Goal: Check status: Check status

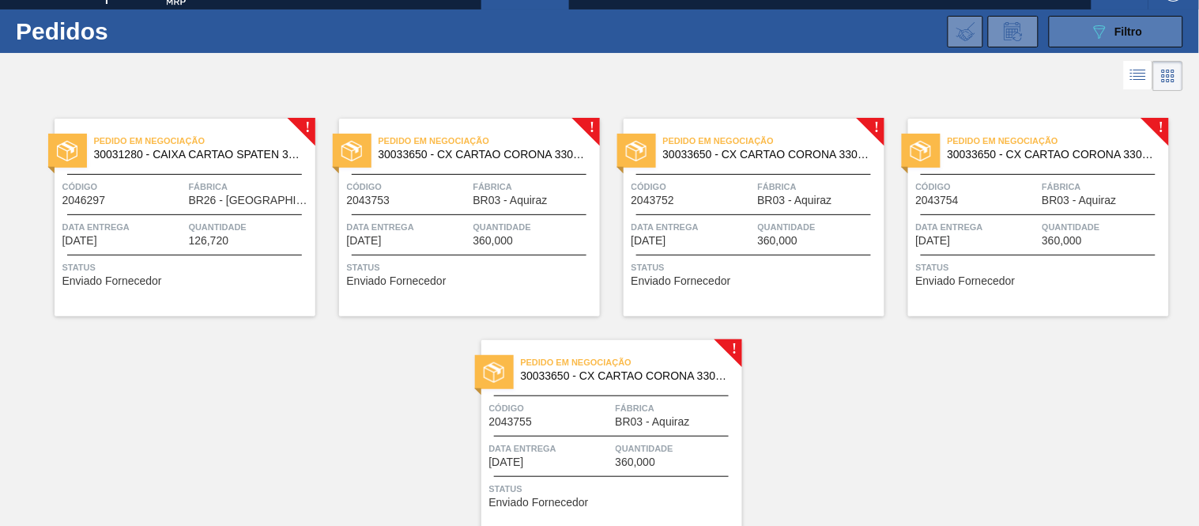
scroll to position [14, 0]
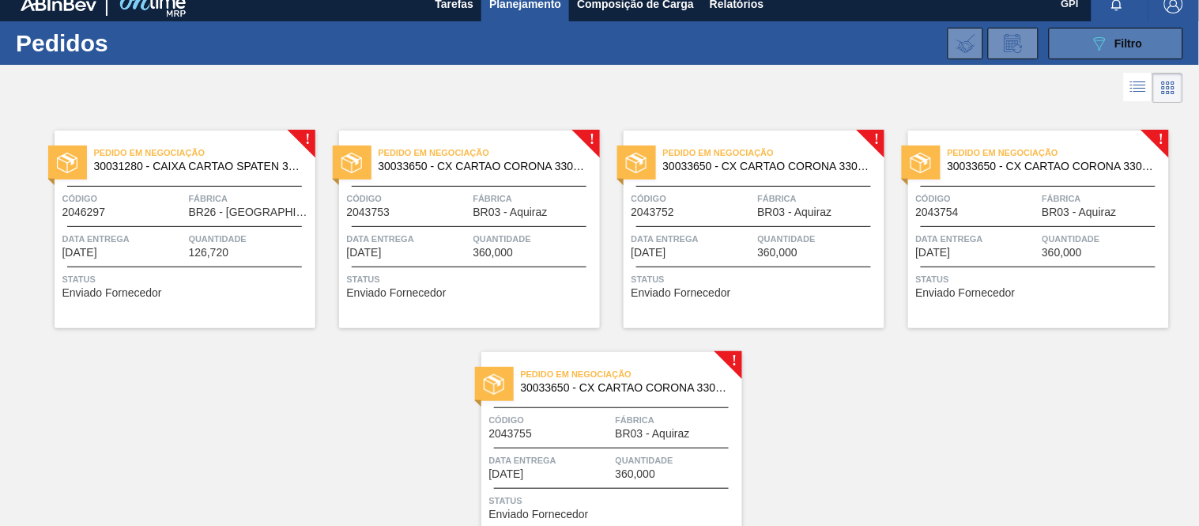
click at [1072, 35] on button "089F7B8B-B2A5-4AFE-B5C0-19BA573D28AC Filtro" at bounding box center [1116, 44] width 134 height 32
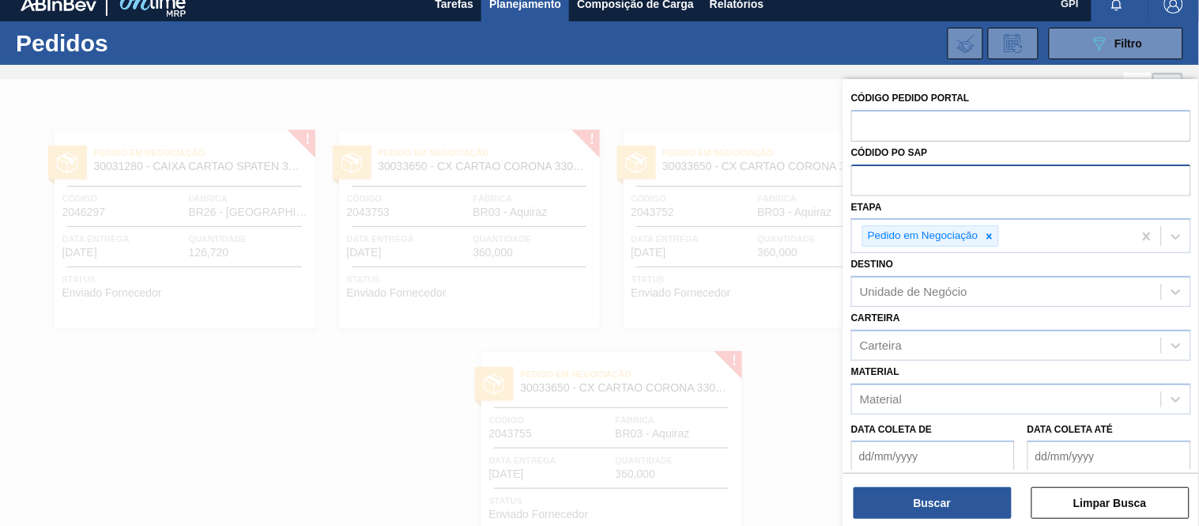
drag, startPoint x: 991, startPoint y: 234, endPoint x: 972, endPoint y: 171, distance: 66.0
click at [992, 234] on icon at bounding box center [989, 236] width 11 height 11
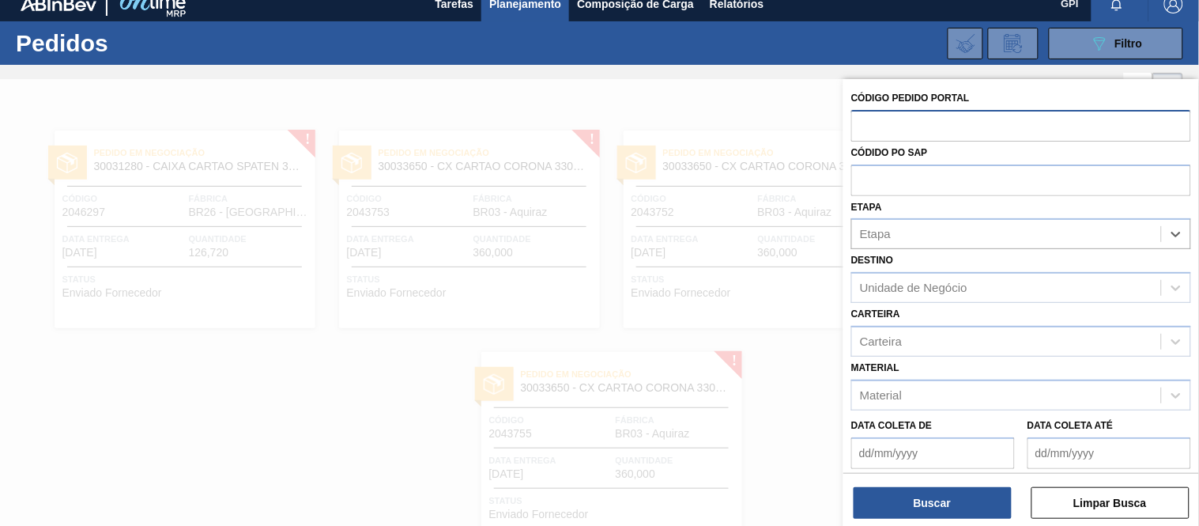
click at [952, 131] on input "text" at bounding box center [1021, 125] width 340 height 30
paste input "text"
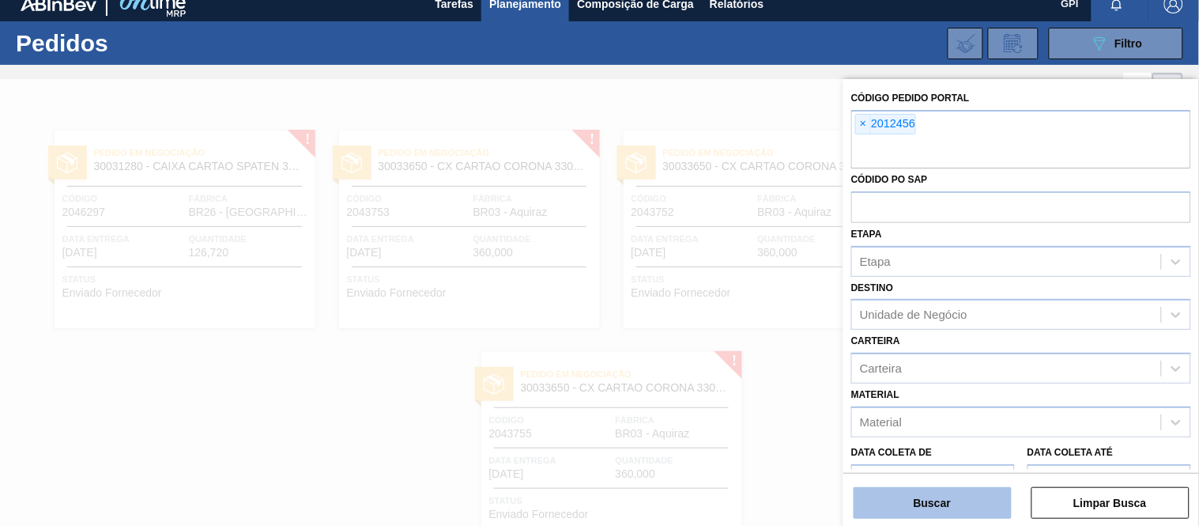
click at [915, 514] on button "Buscar" at bounding box center [933, 503] width 158 height 32
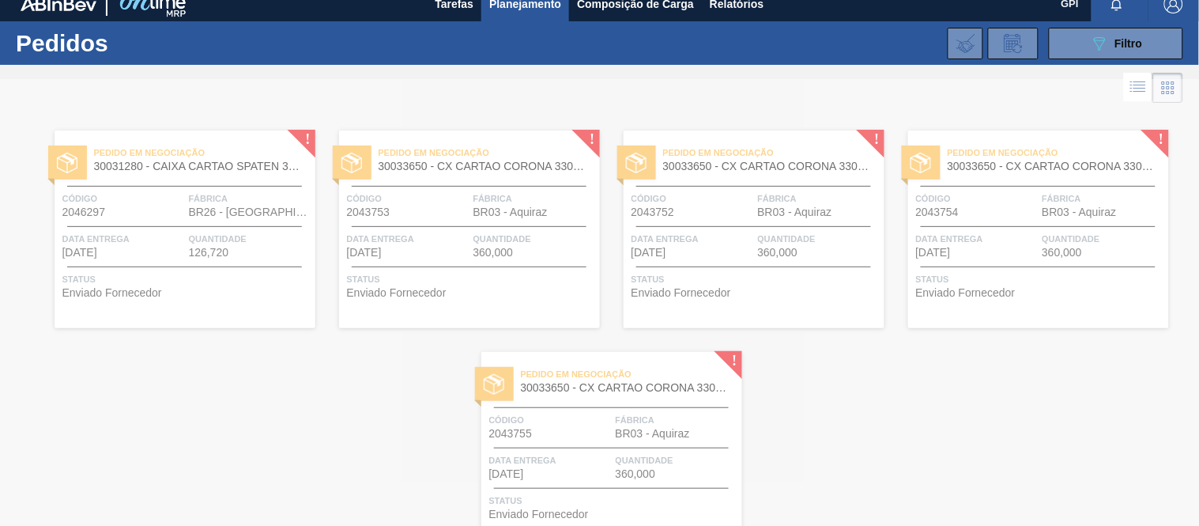
scroll to position [0, 0]
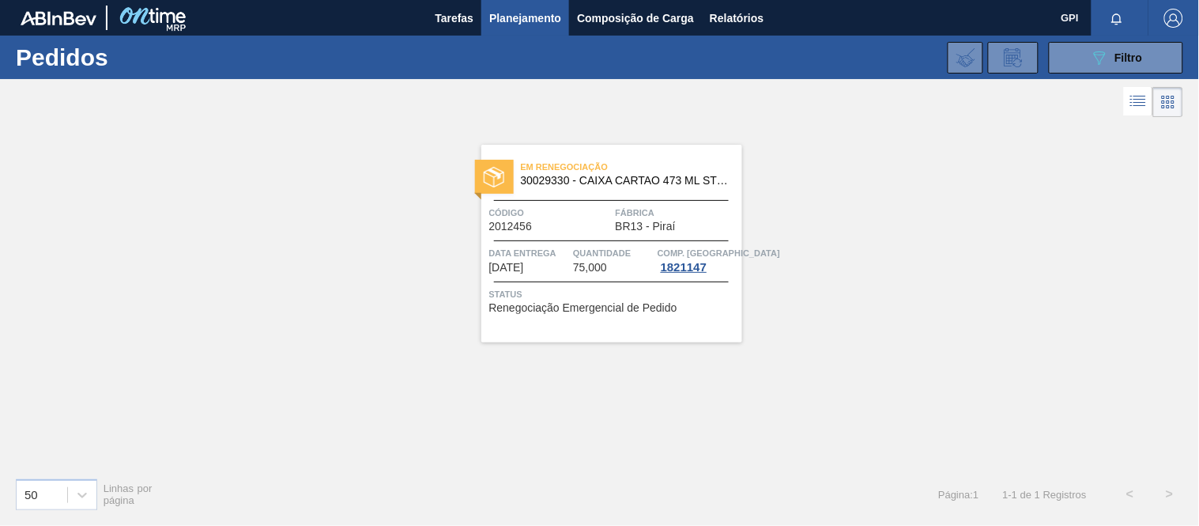
click at [621, 251] on span "Quantidade" at bounding box center [613, 253] width 81 height 16
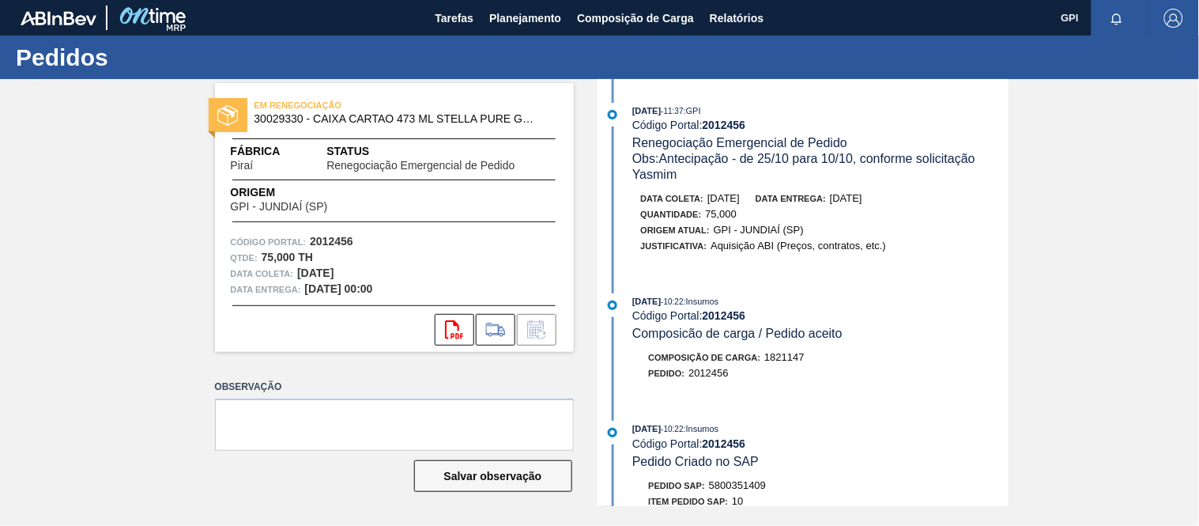
click at [1124, 188] on div "EM RENEGOCIAÇÃO 30029330 - CAIXA CARTAO 473 ML STELLA PURE GOLD C12 Fábrica Pir…" at bounding box center [599, 292] width 1199 height 427
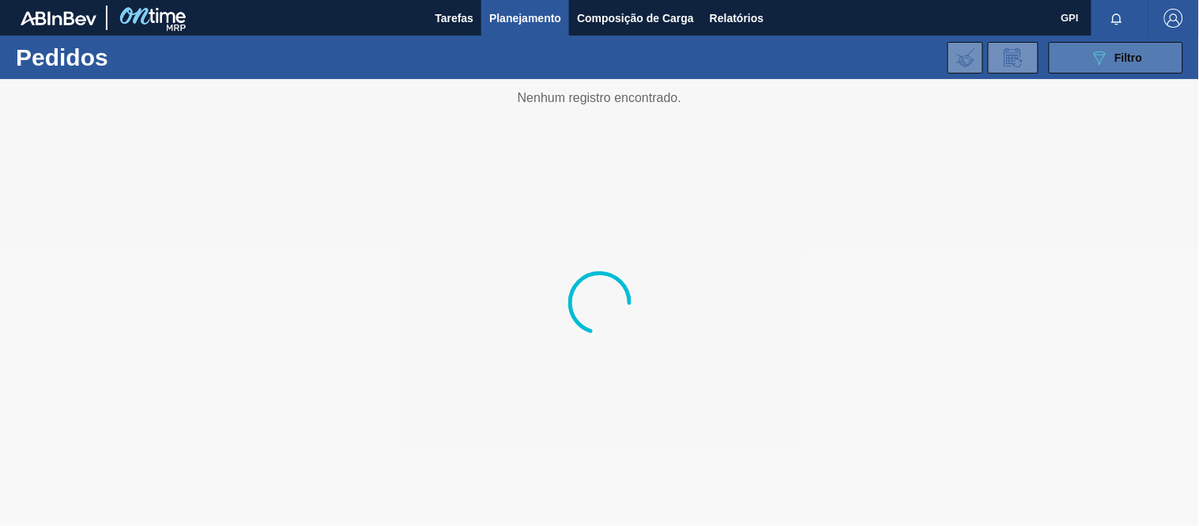
click at [1065, 58] on button "089F7B8B-B2A5-4AFE-B5C0-19BA573D28AC Filtro" at bounding box center [1116, 58] width 134 height 32
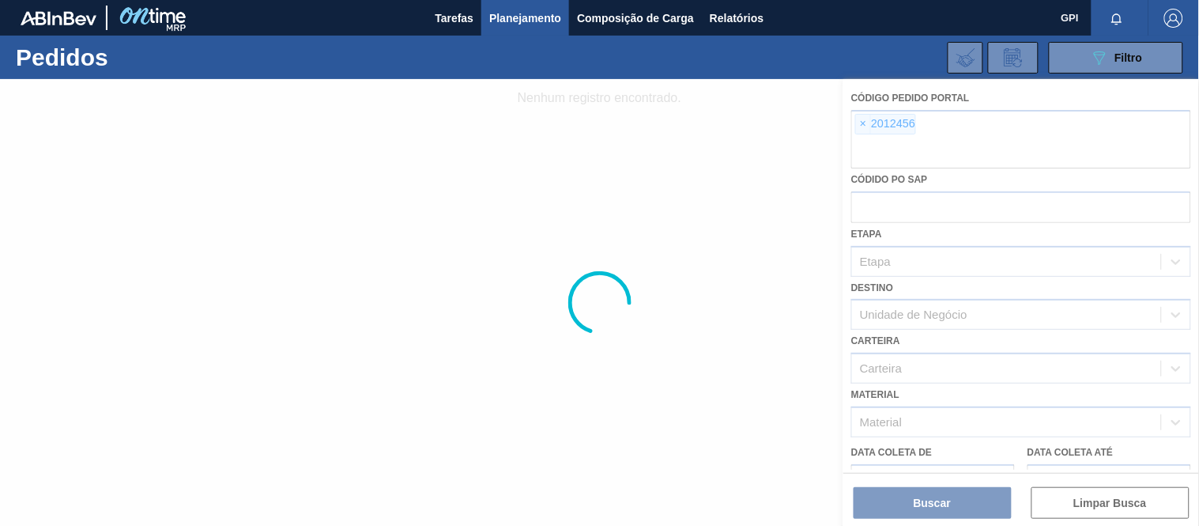
click at [866, 123] on div at bounding box center [599, 302] width 1199 height 447
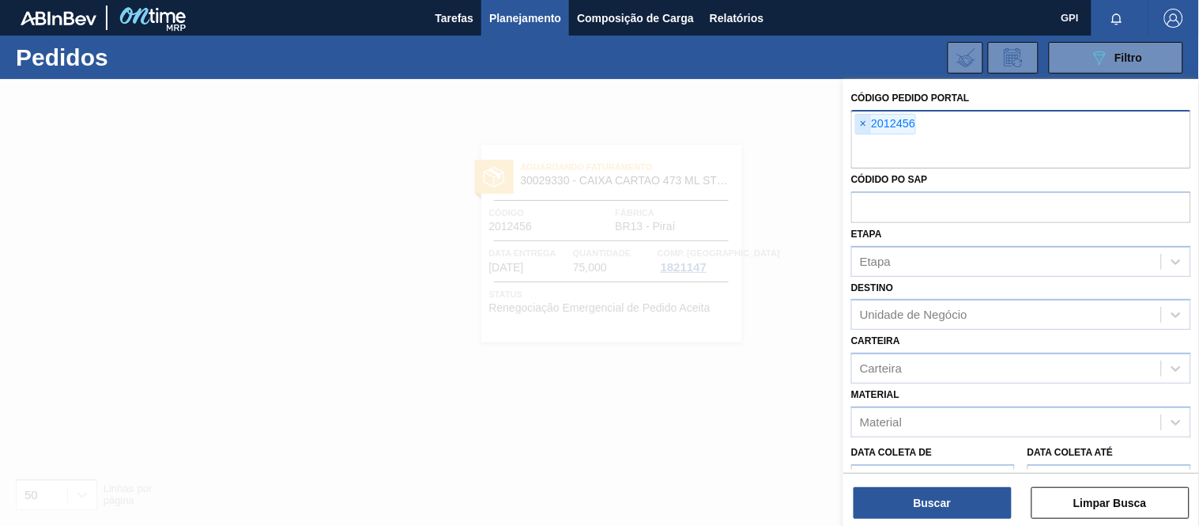
click at [864, 123] on span "×" at bounding box center [863, 124] width 15 height 19
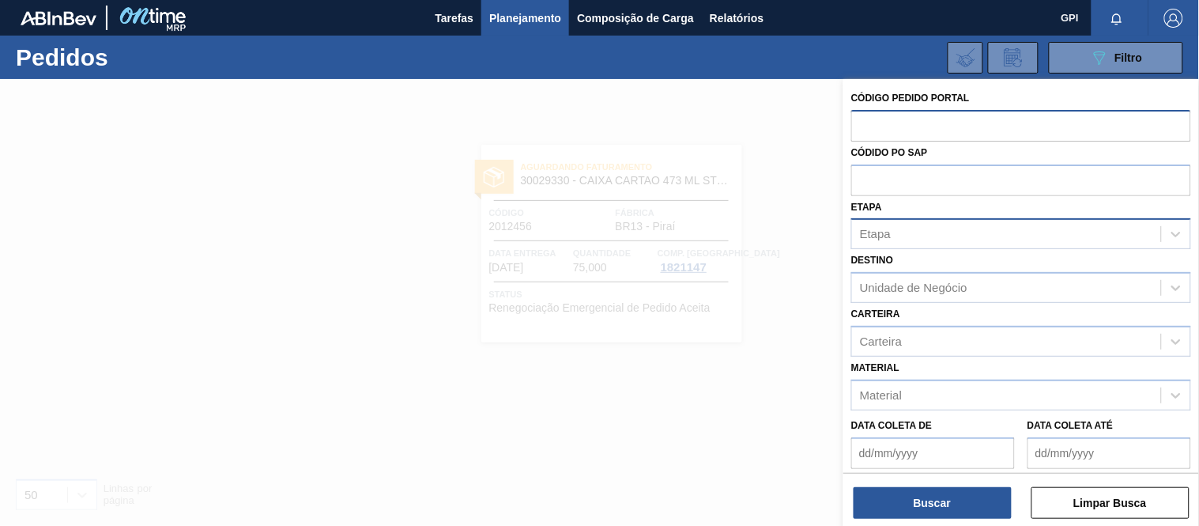
click at [909, 226] on div "Etapa" at bounding box center [1006, 234] width 309 height 23
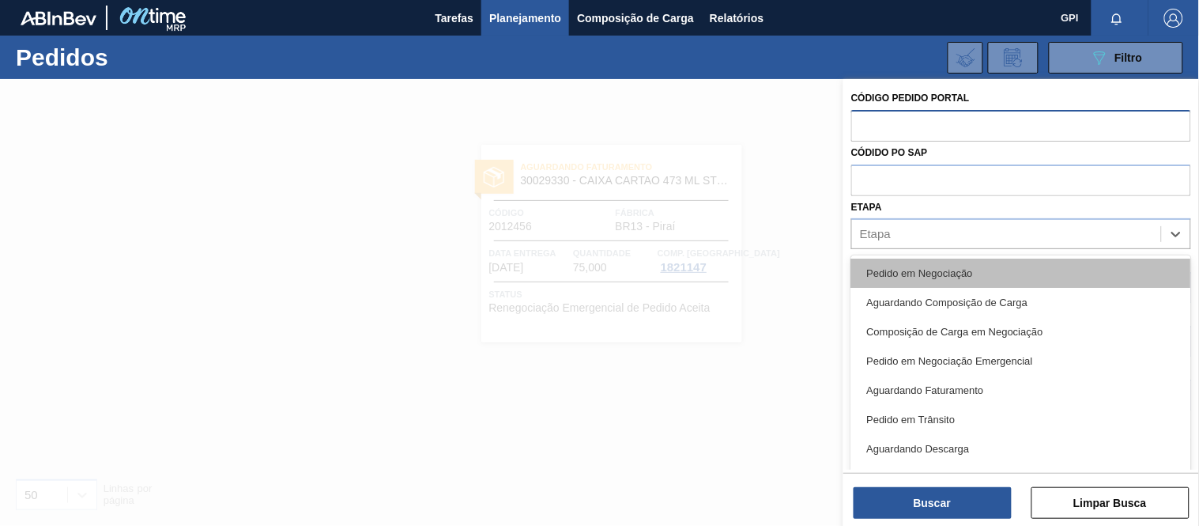
click at [919, 270] on div "Pedido em Negociação" at bounding box center [1021, 272] width 340 height 29
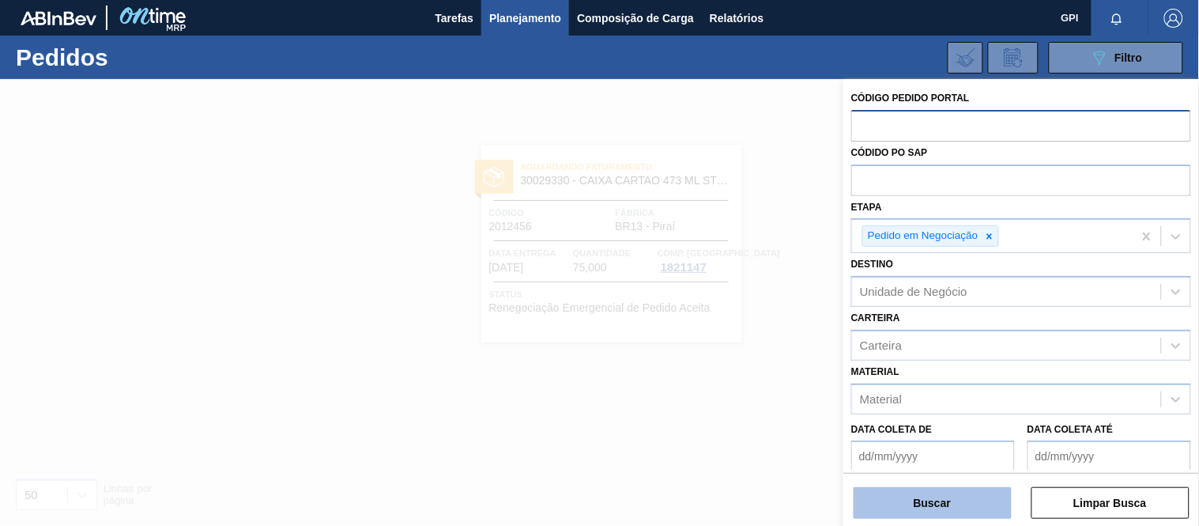
click at [930, 491] on button "Buscar" at bounding box center [933, 503] width 158 height 32
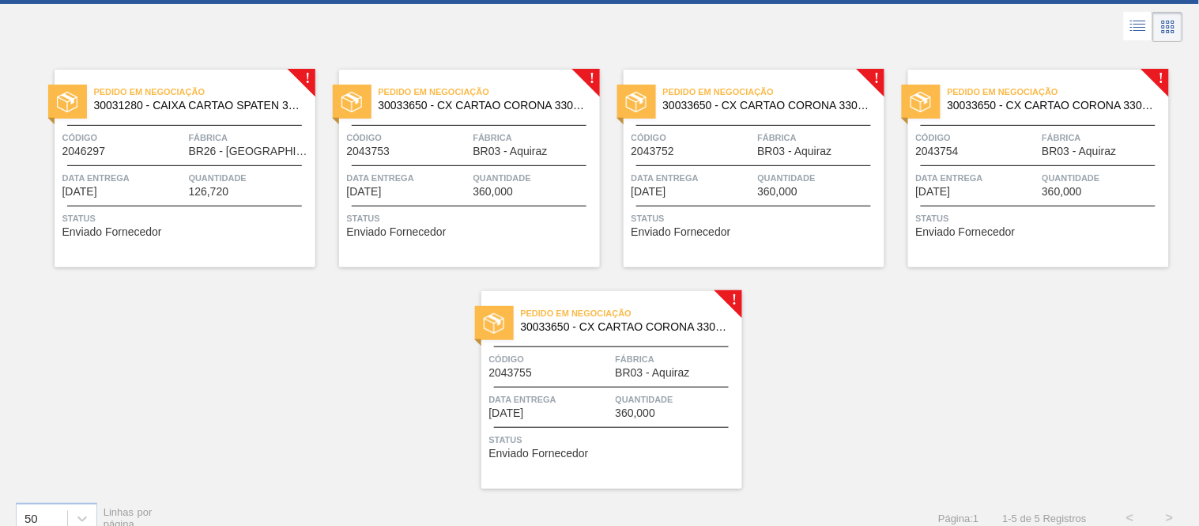
scroll to position [76, 0]
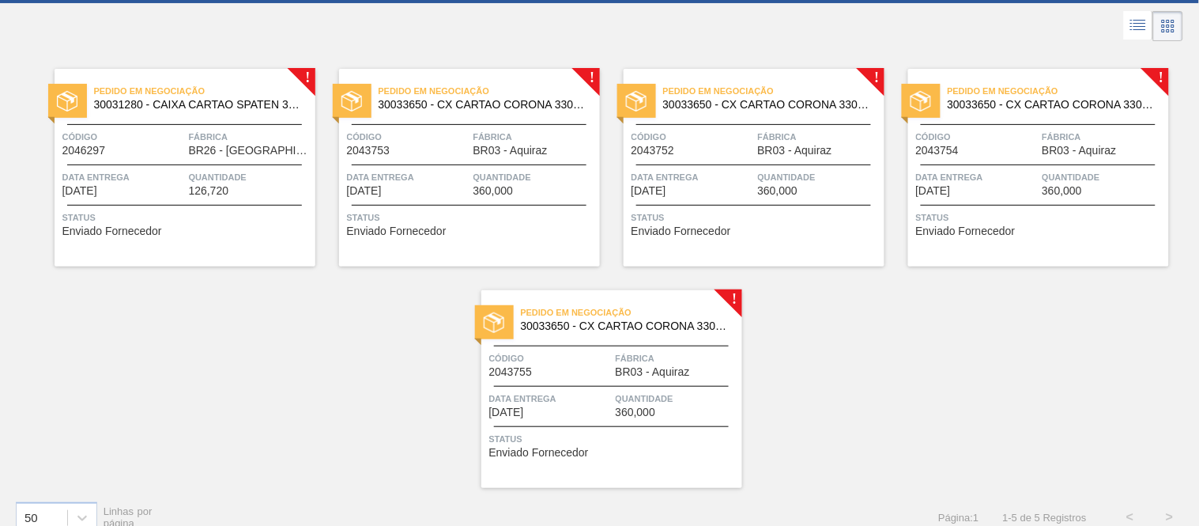
click at [232, 194] on div "Quantidade 126,720" at bounding box center [250, 183] width 123 height 28
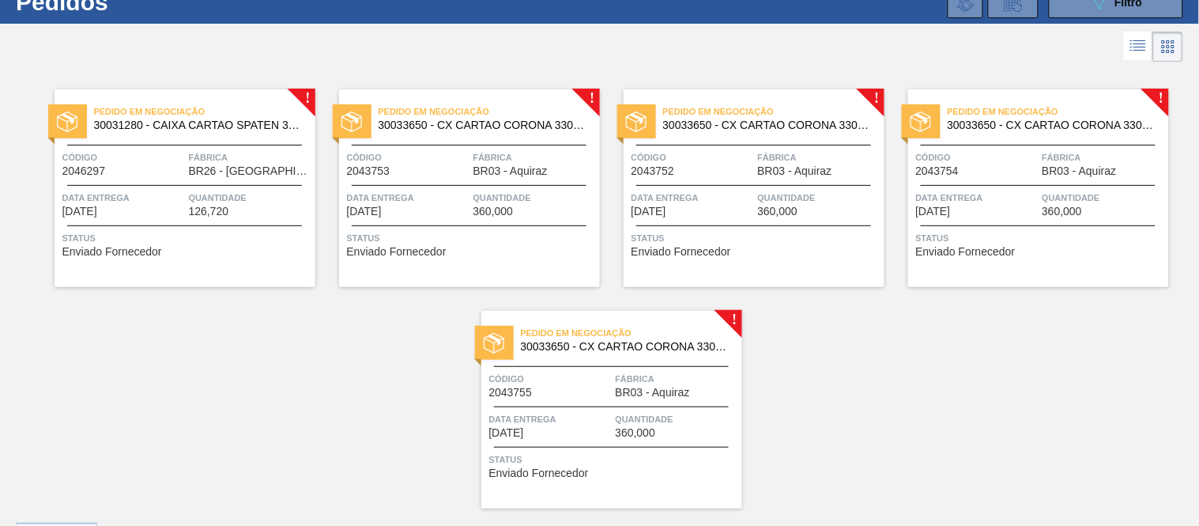
scroll to position [56, 0]
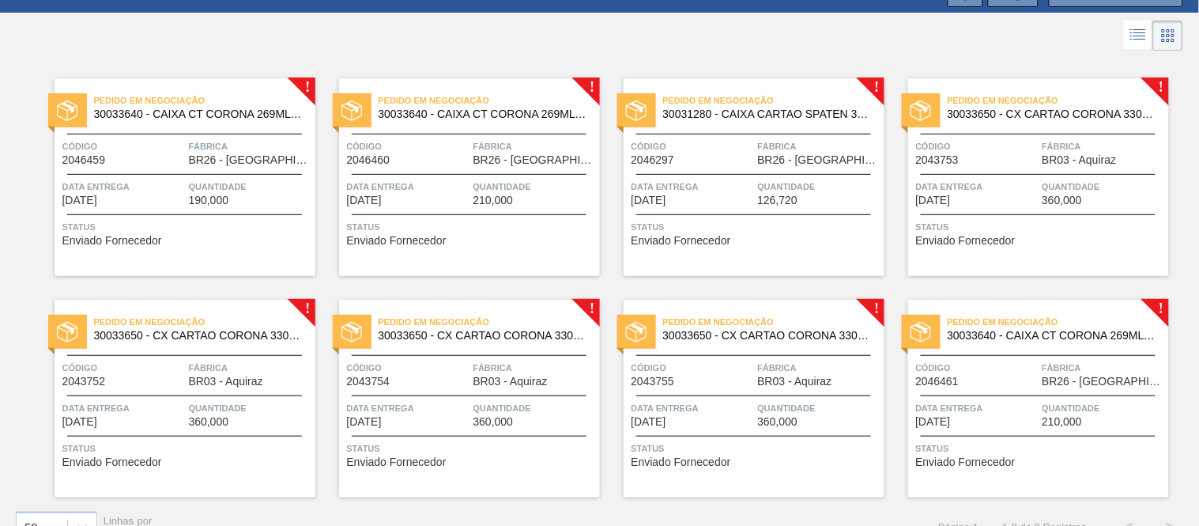
scroll to position [96, 0]
